Goal: Task Accomplishment & Management: Manage account settings

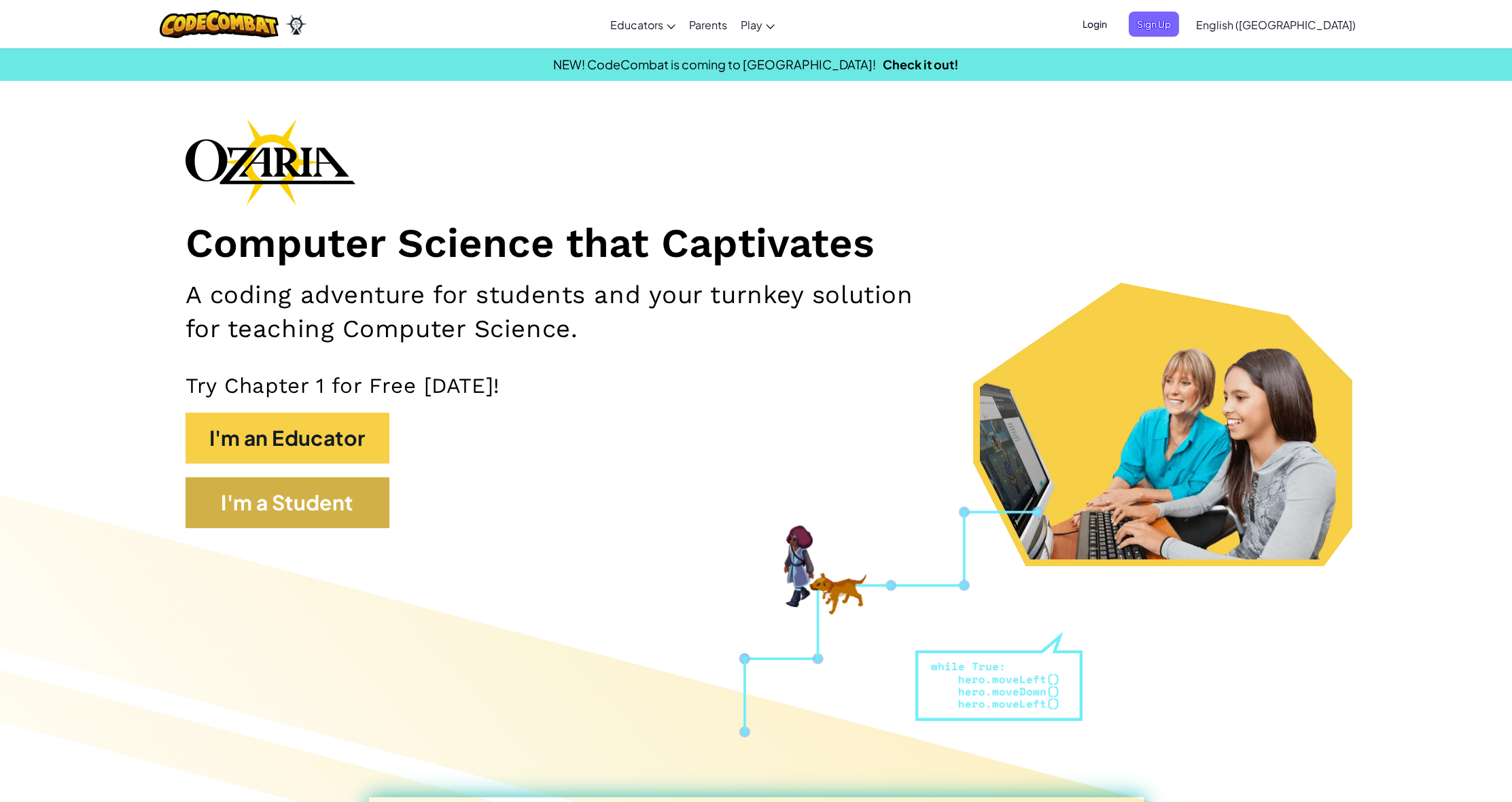
click at [348, 491] on button "I'm a Student" at bounding box center [287, 502] width 204 height 51
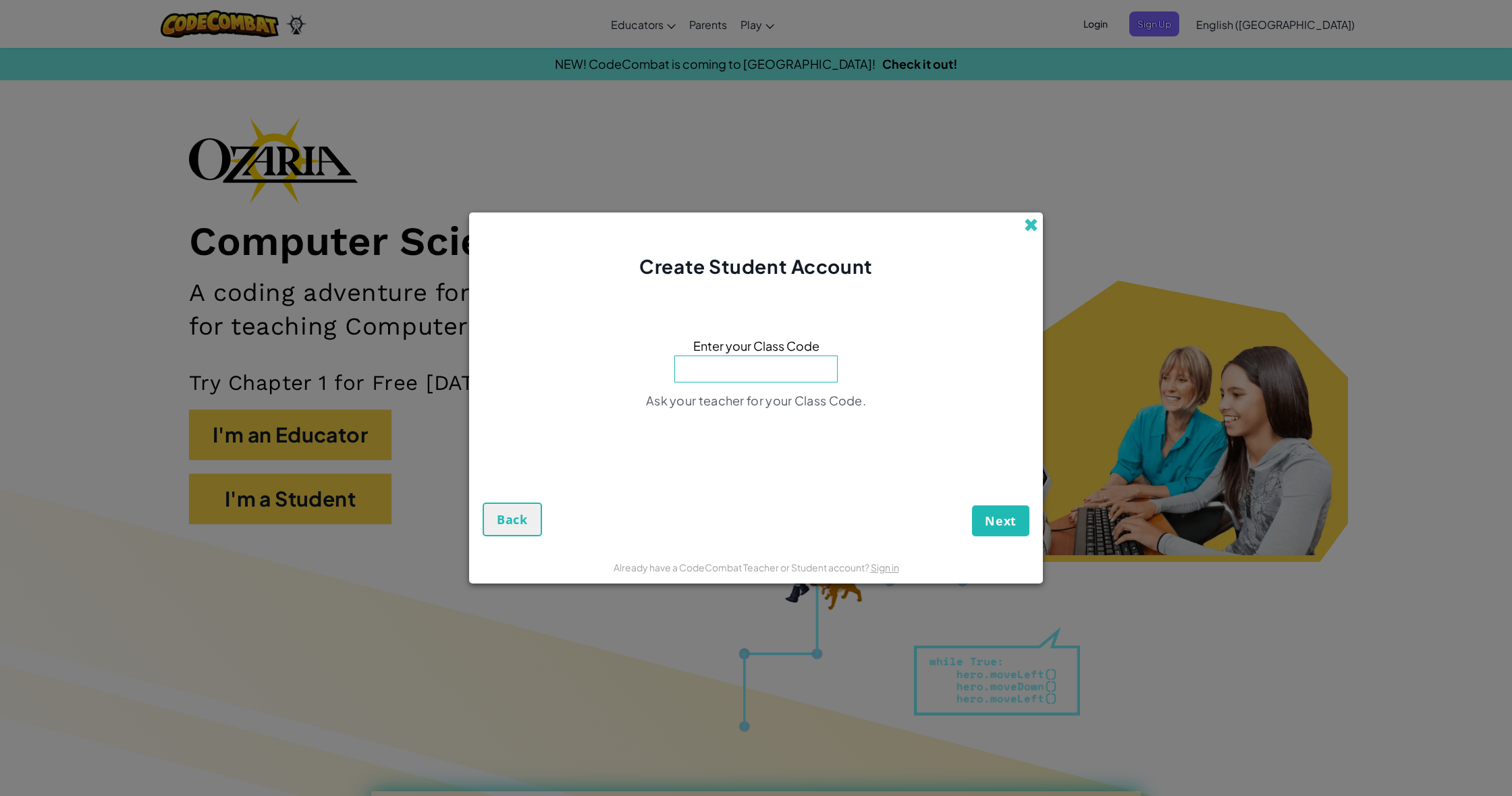
click at [1032, 223] on span at bounding box center [1031, 226] width 14 height 14
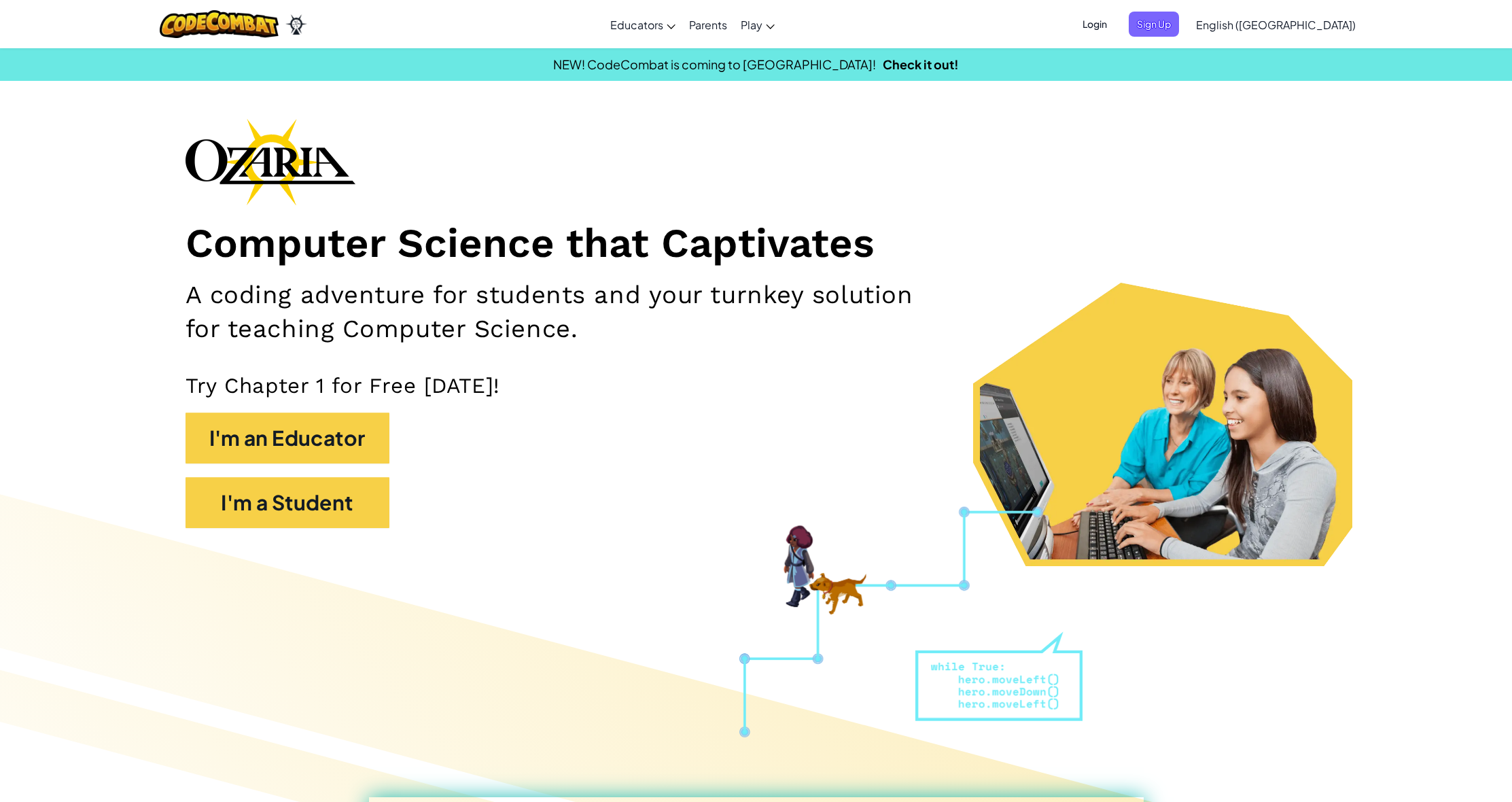
click at [1115, 21] on span "Login" at bounding box center [1094, 24] width 41 height 25
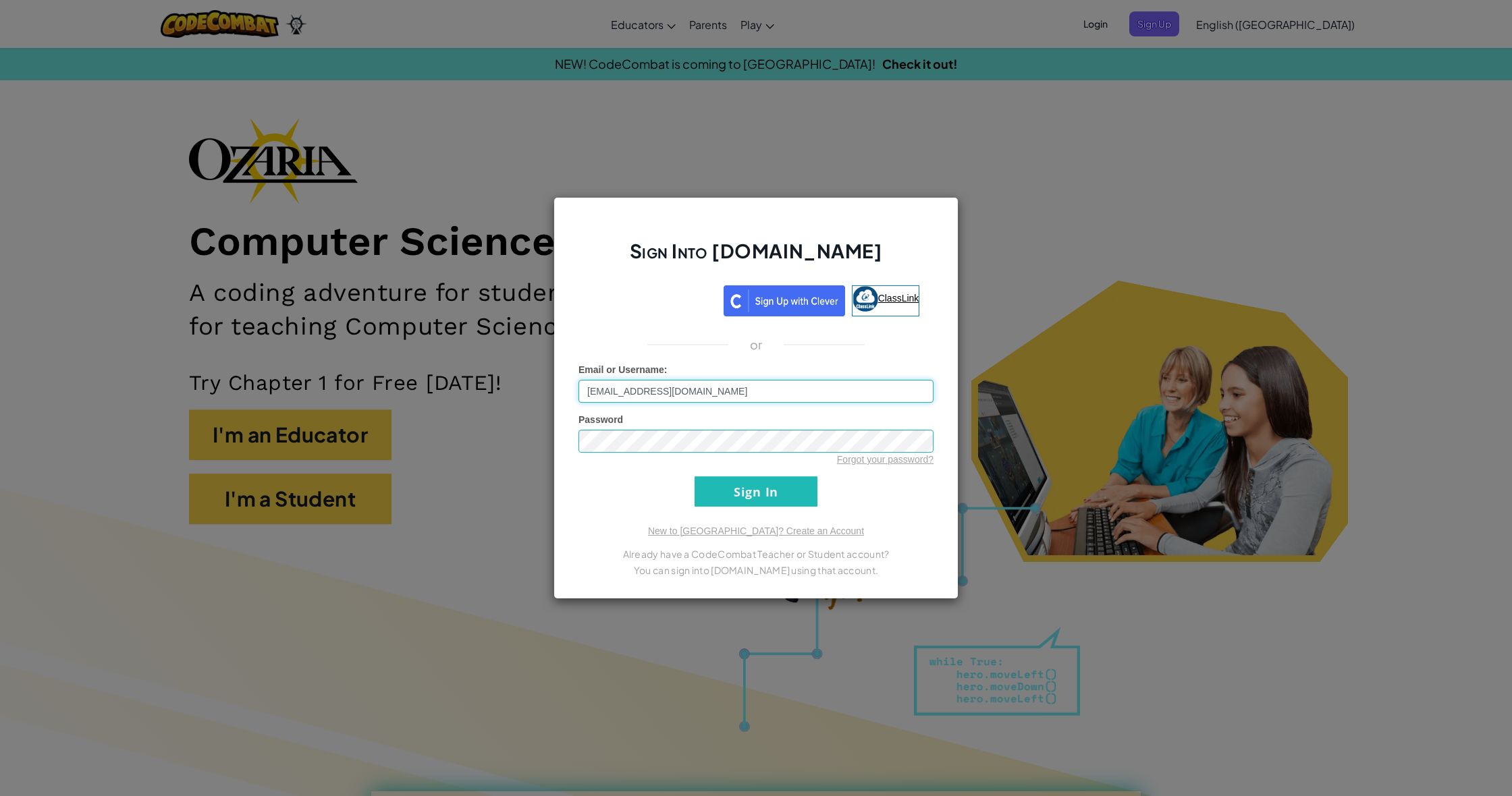
type input "[EMAIL_ADDRESS][DOMAIN_NAME]"
click at [756, 491] on input "Sign In" at bounding box center [756, 491] width 123 height 31
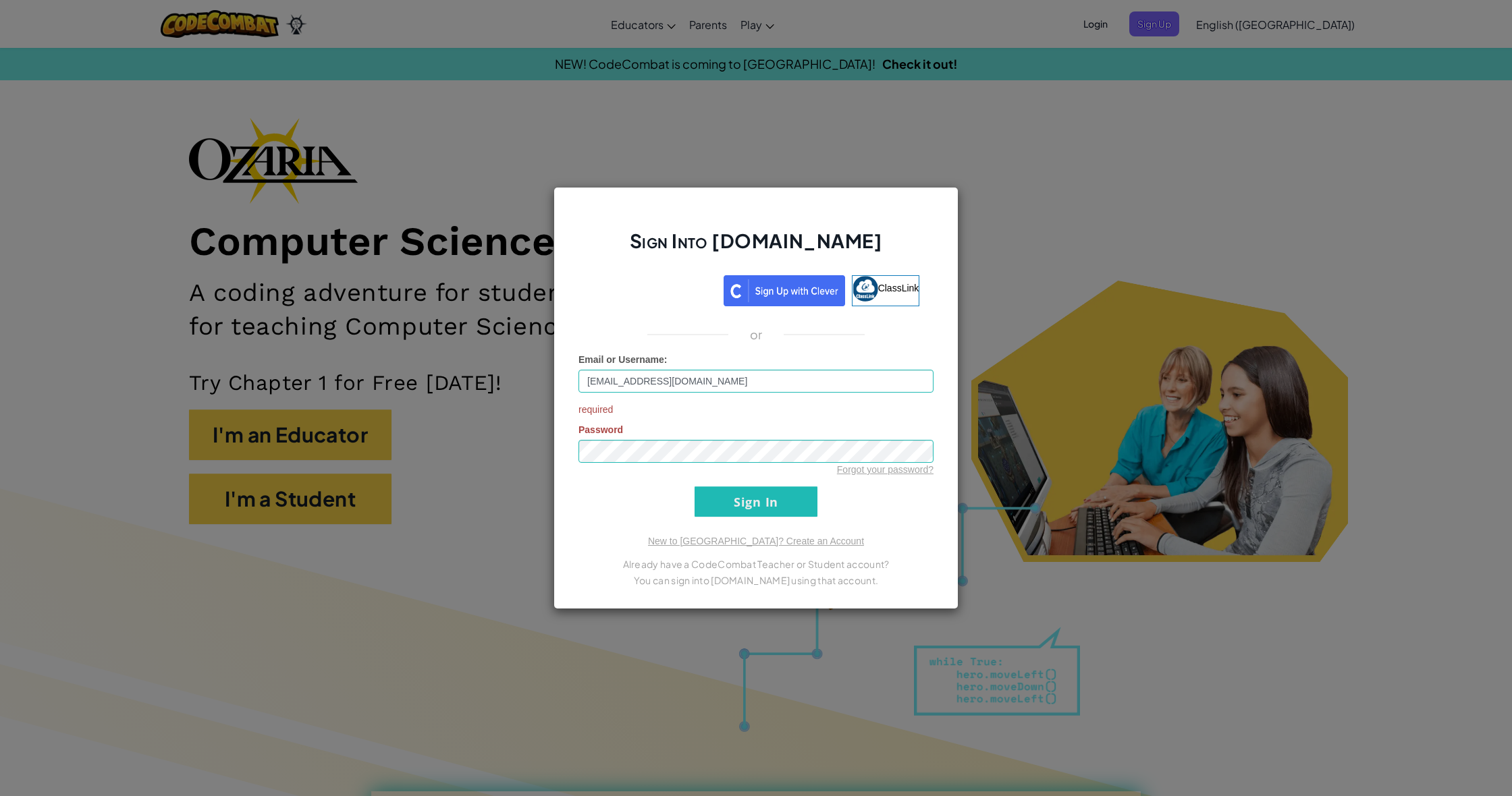
click at [945, 513] on div "Sign Into [DOMAIN_NAME] ClassLink or Email or Username : [EMAIL_ADDRESS][DOMAIN…" at bounding box center [756, 398] width 405 height 422
drag, startPoint x: 985, startPoint y: 413, endPoint x: 985, endPoint y: 421, distance: 8.0
click at [985, 421] on div "Sign Into [DOMAIN_NAME] ClassLink or Email or Username : [EMAIL_ADDRESS][DOMAIN…" at bounding box center [756, 398] width 1512 height 796
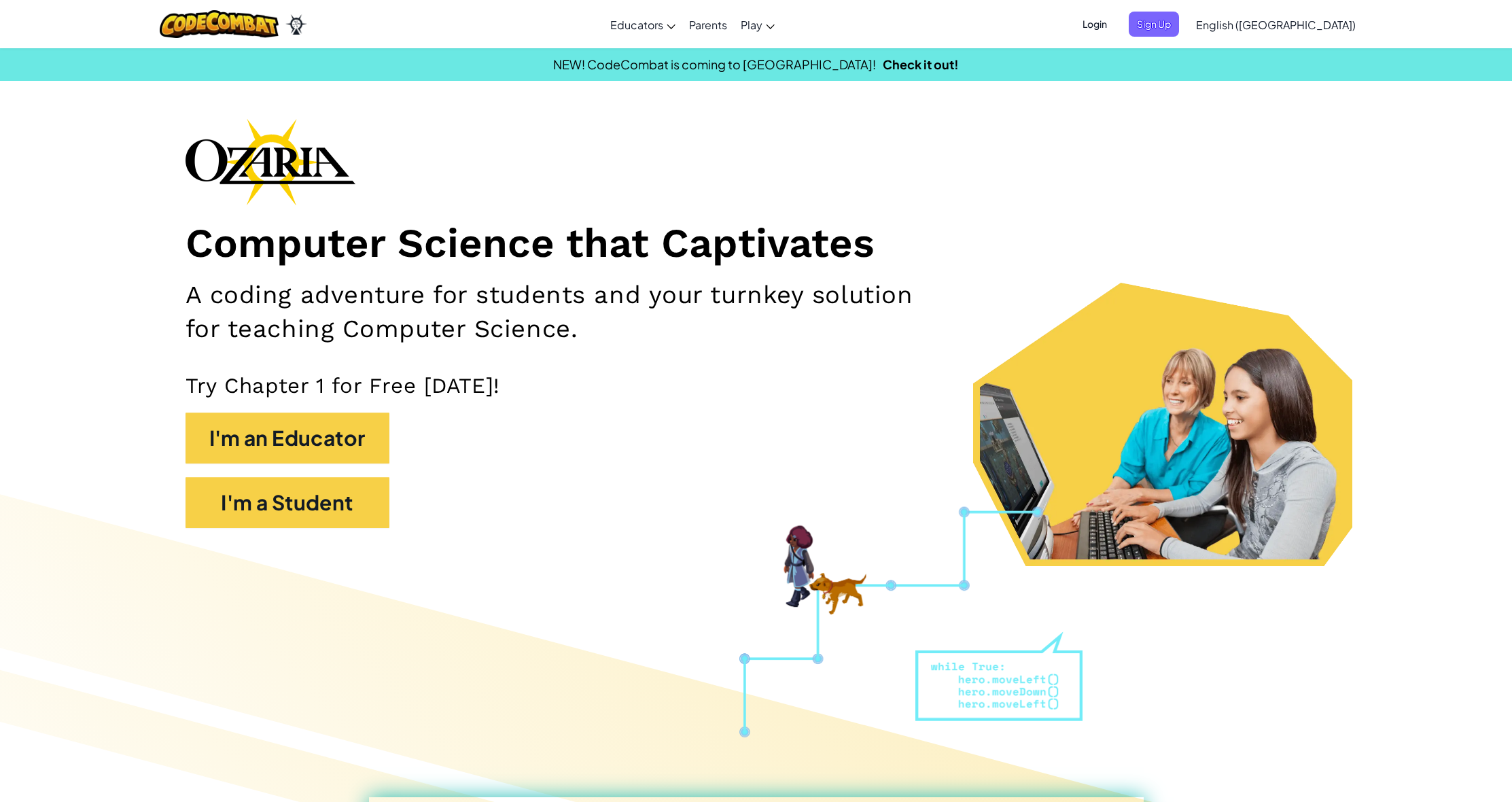
click at [1115, 31] on span "Login" at bounding box center [1094, 24] width 41 height 25
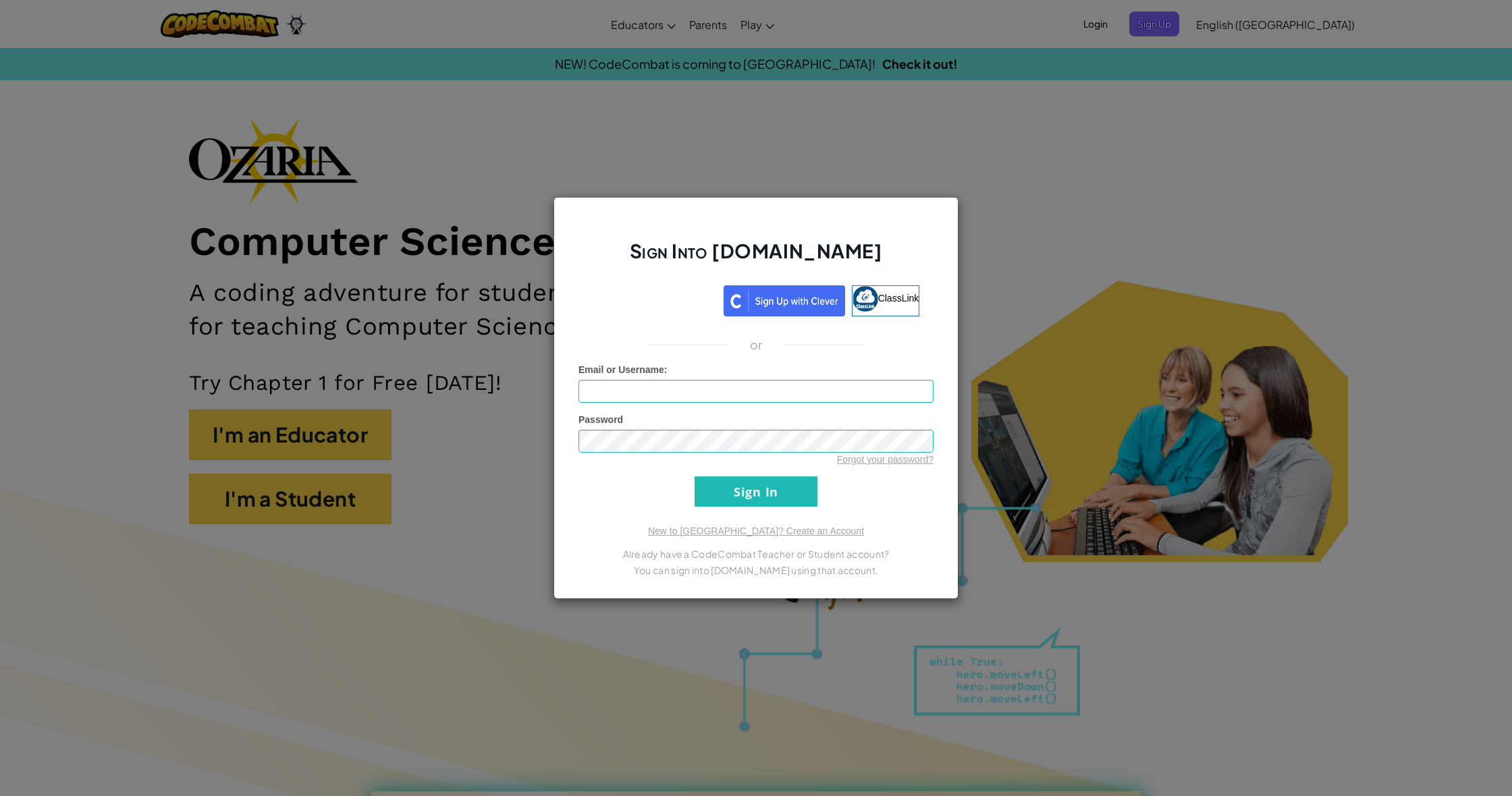
click at [672, 301] on div "Sign in with Google. Opens in new tab" at bounding box center [654, 298] width 124 height 30
